Goal: Obtain resource: Download file/media

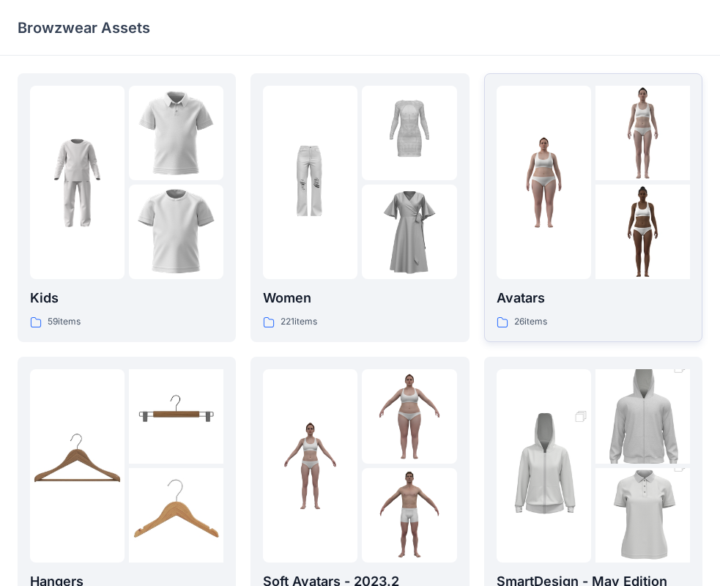
click at [527, 274] on div at bounding box center [543, 182] width 94 height 193
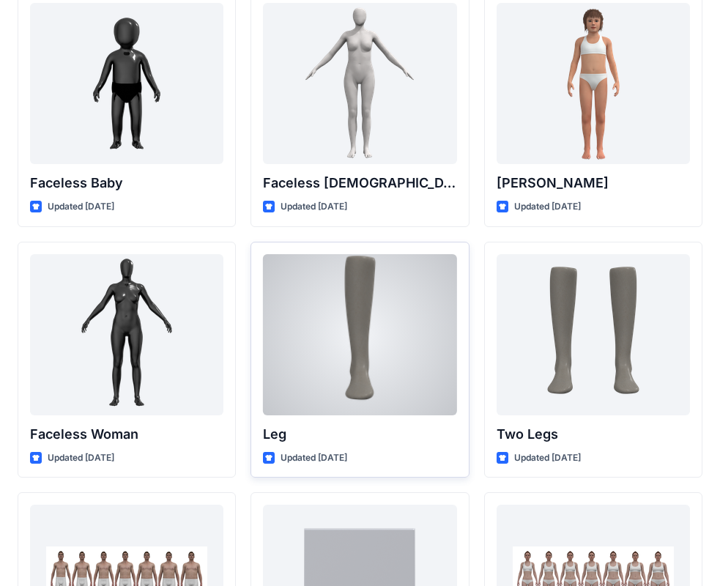
scroll to position [1089, 0]
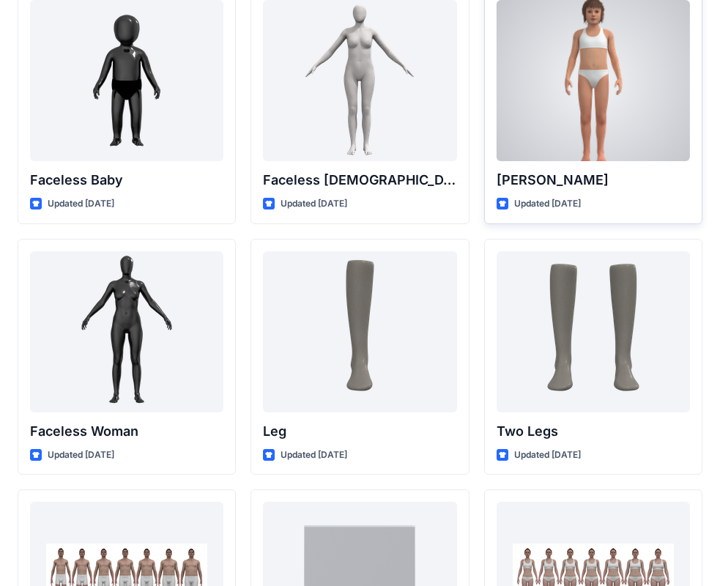
click at [537, 103] on div at bounding box center [592, 80] width 193 height 161
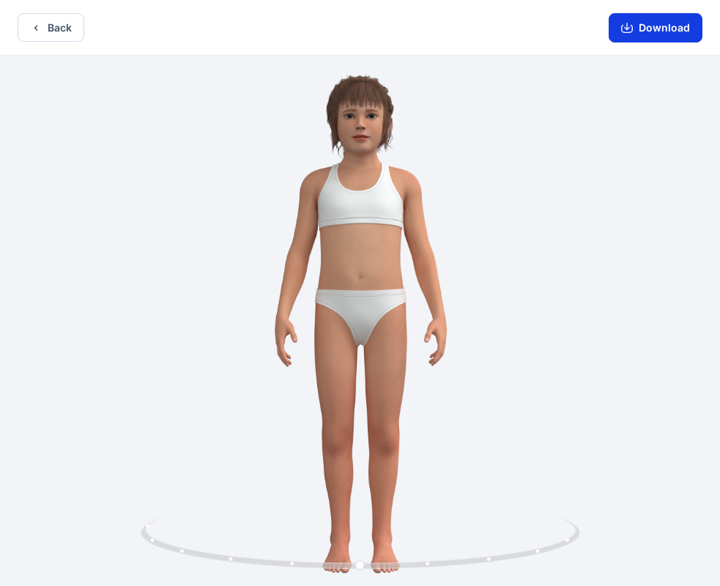
click at [666, 32] on button "Download" at bounding box center [655, 27] width 94 height 29
click at [622, 34] on button "Download" at bounding box center [655, 27] width 94 height 29
click at [74, 29] on button "Back" at bounding box center [51, 27] width 67 height 29
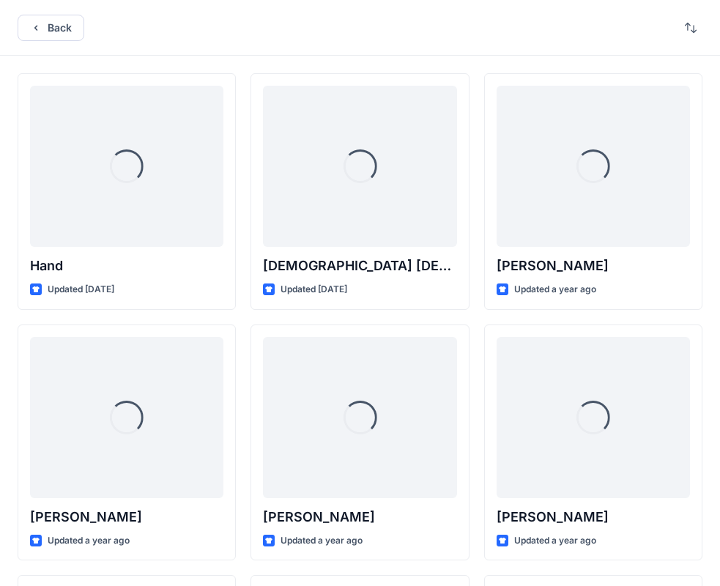
scroll to position [1089, 0]
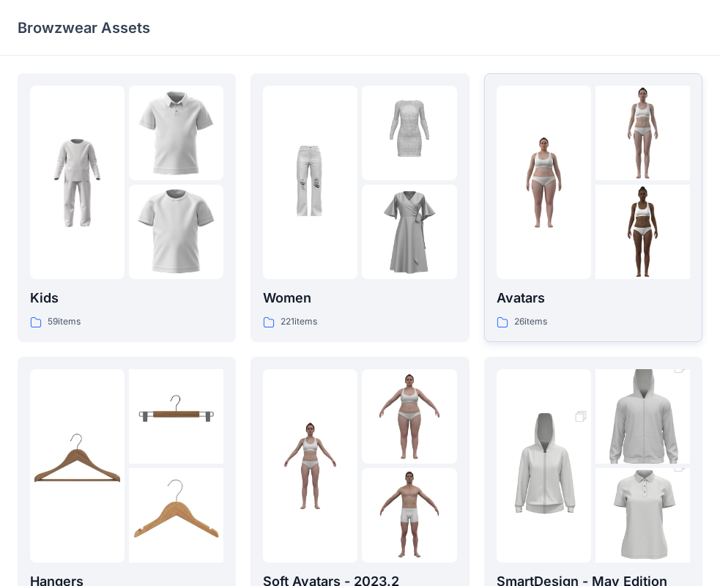
click at [492, 245] on link "Avatars 26 items" at bounding box center [593, 207] width 218 height 269
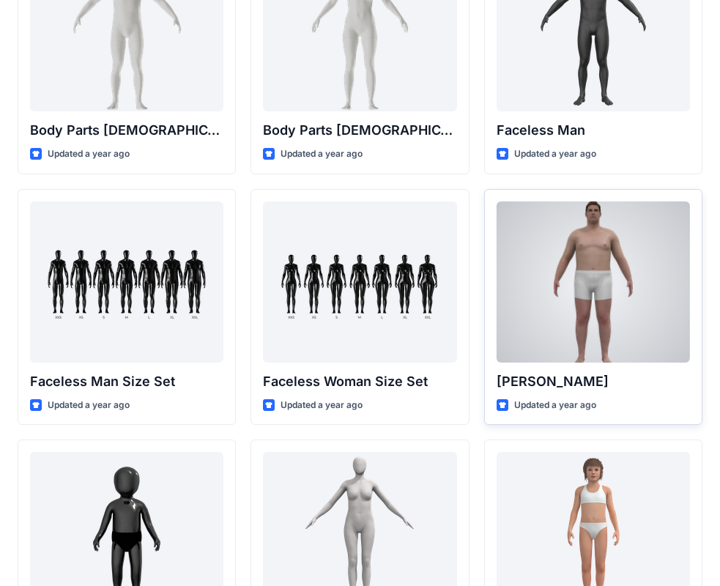
scroll to position [985, 0]
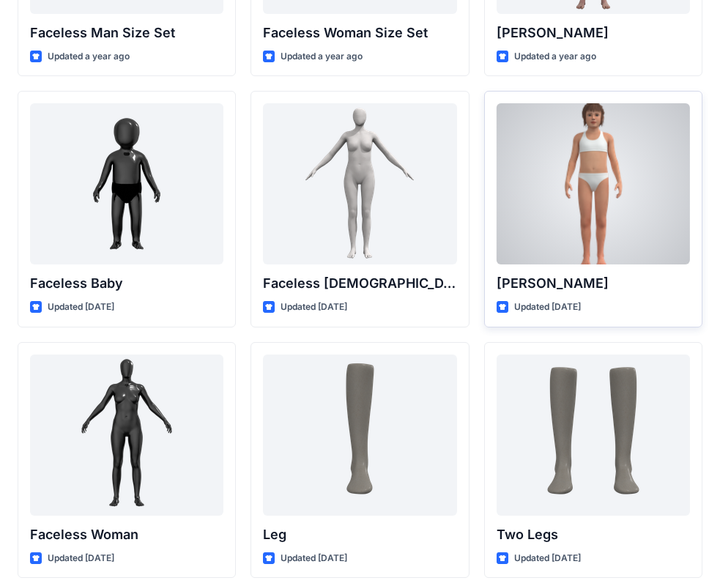
click at [595, 187] on div at bounding box center [592, 183] width 193 height 161
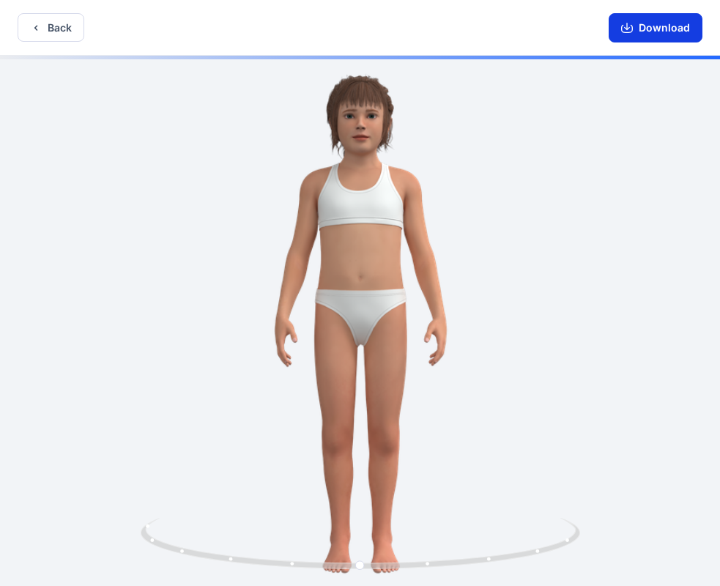
click at [633, 31] on icon "button" at bounding box center [627, 28] width 12 height 12
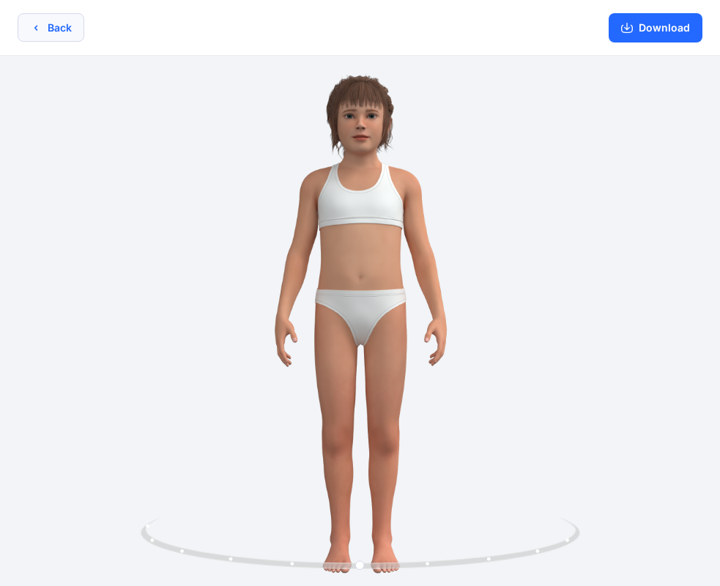
click at [72, 35] on button "Back" at bounding box center [51, 27] width 67 height 29
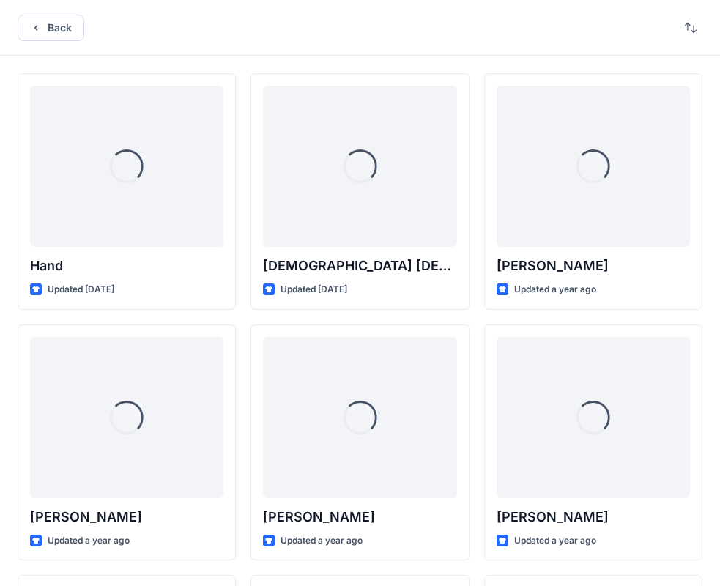
scroll to position [985, 0]
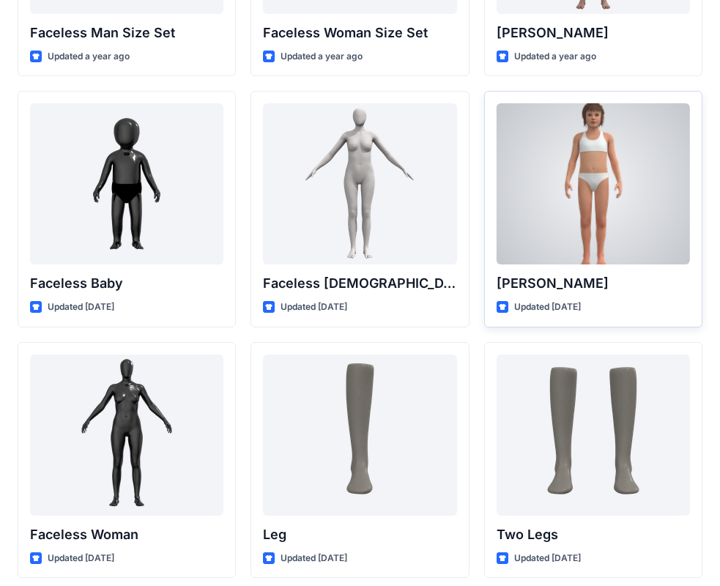
click at [505, 231] on div at bounding box center [592, 183] width 193 height 161
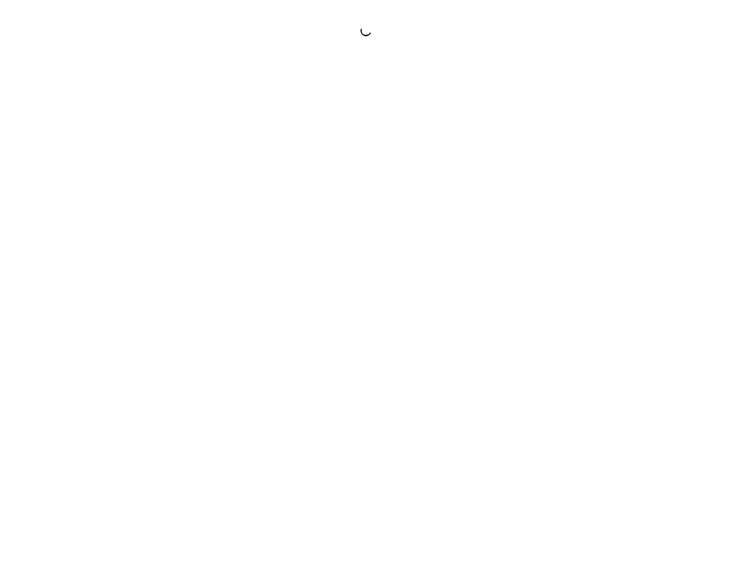
click at [505, 231] on div at bounding box center [366, 293] width 732 height 586
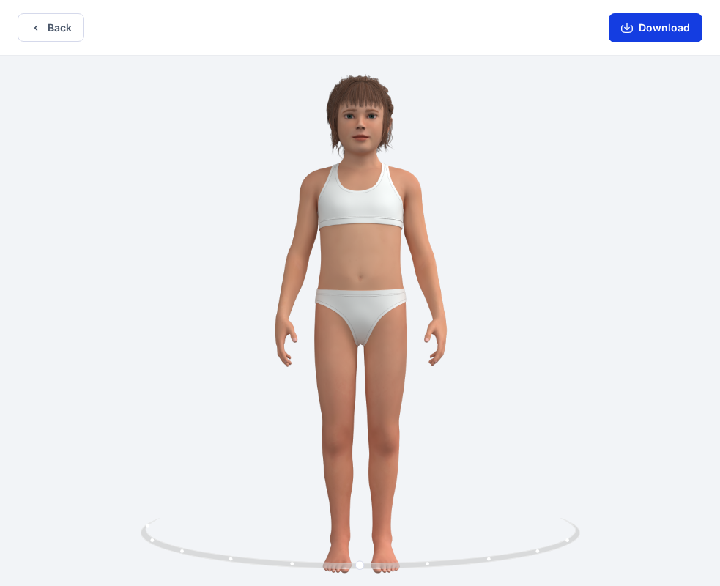
click at [633, 22] on icon "button" at bounding box center [627, 28] width 12 height 12
